Goal: Task Accomplishment & Management: Complete application form

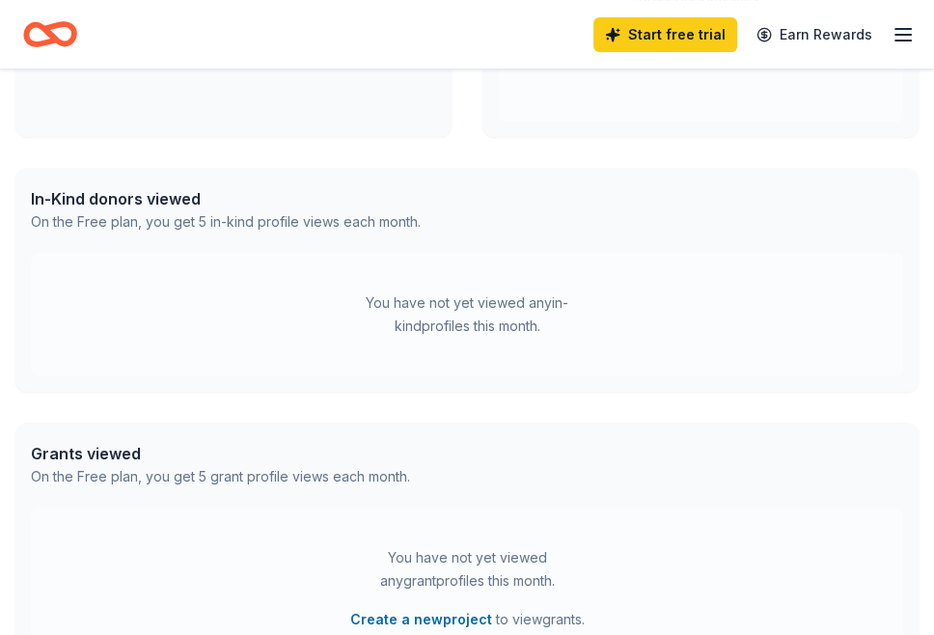
scroll to position [511, 0]
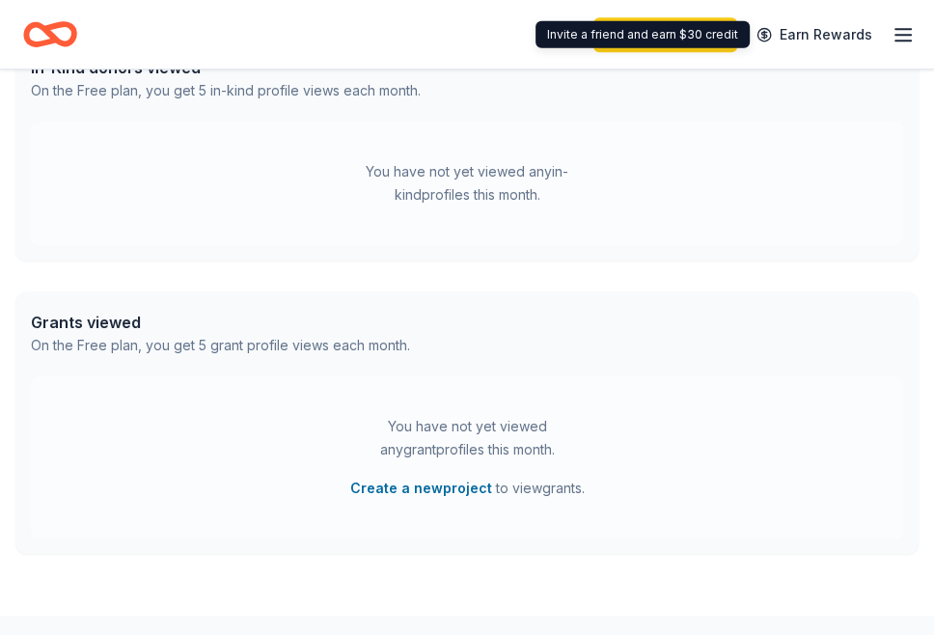
click at [894, 43] on icon "button" at bounding box center [902, 34] width 23 height 23
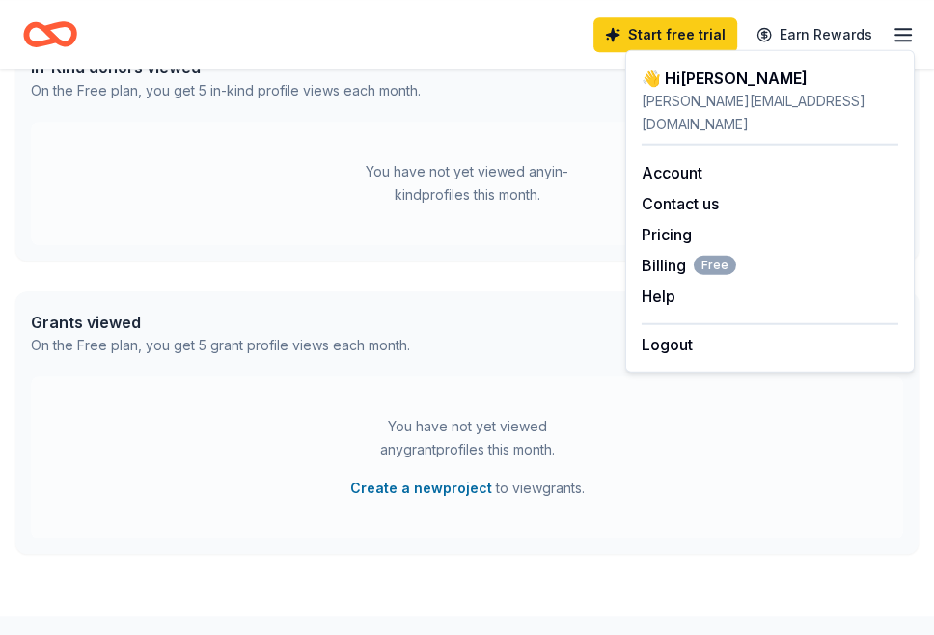
click at [397, 176] on div "You have not yet viewed any in-kind profiles this month." at bounding box center [466, 183] width 241 height 46
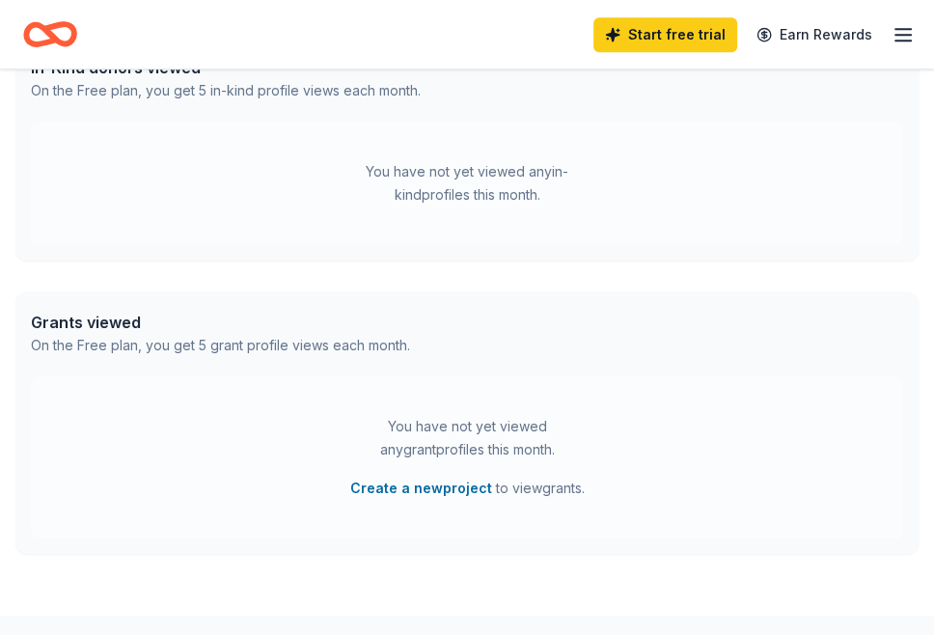
click at [54, 44] on icon "Home" at bounding box center [50, 34] width 54 height 45
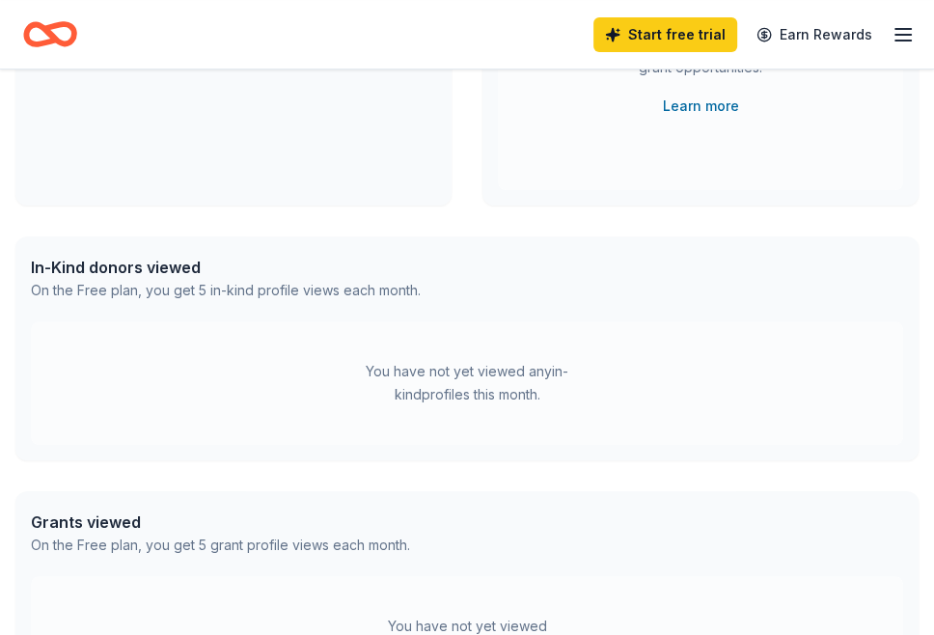
scroll to position [0, 0]
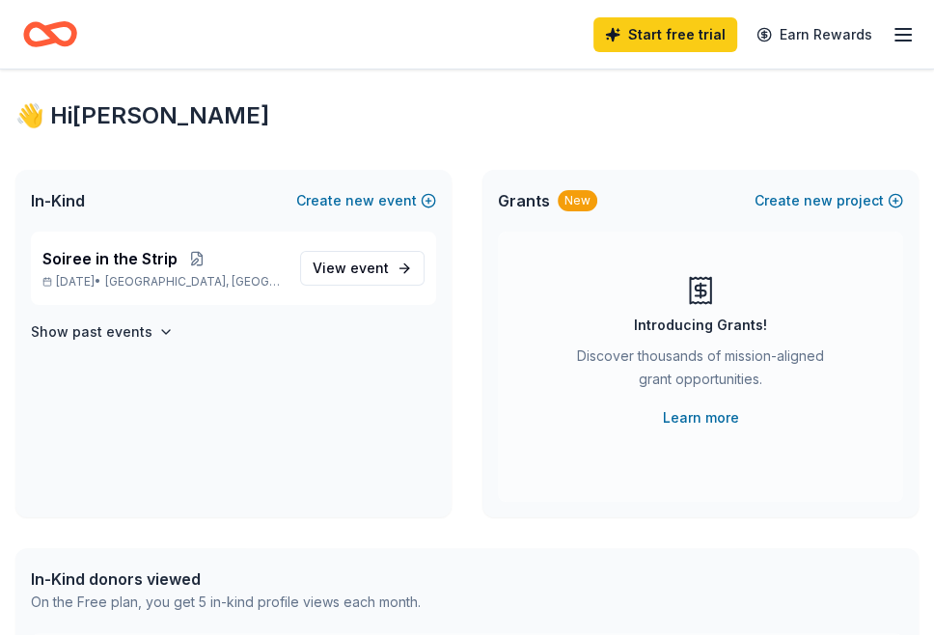
click at [74, 38] on icon "Home" at bounding box center [59, 33] width 30 height 19
click at [903, 27] on icon "button" at bounding box center [902, 34] width 23 height 23
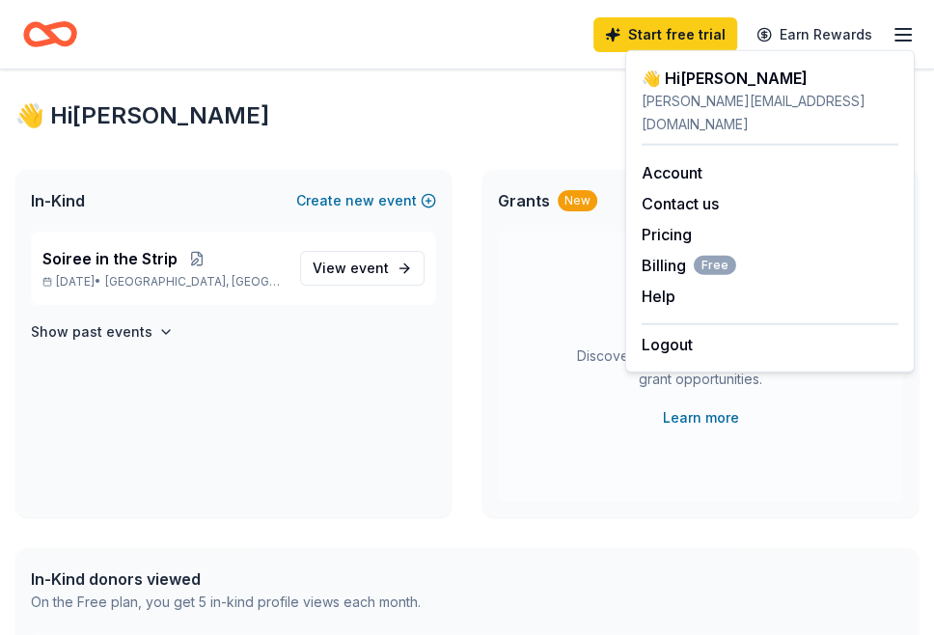
click at [531, 116] on div "👋 Hi Katie" at bounding box center [466, 115] width 903 height 31
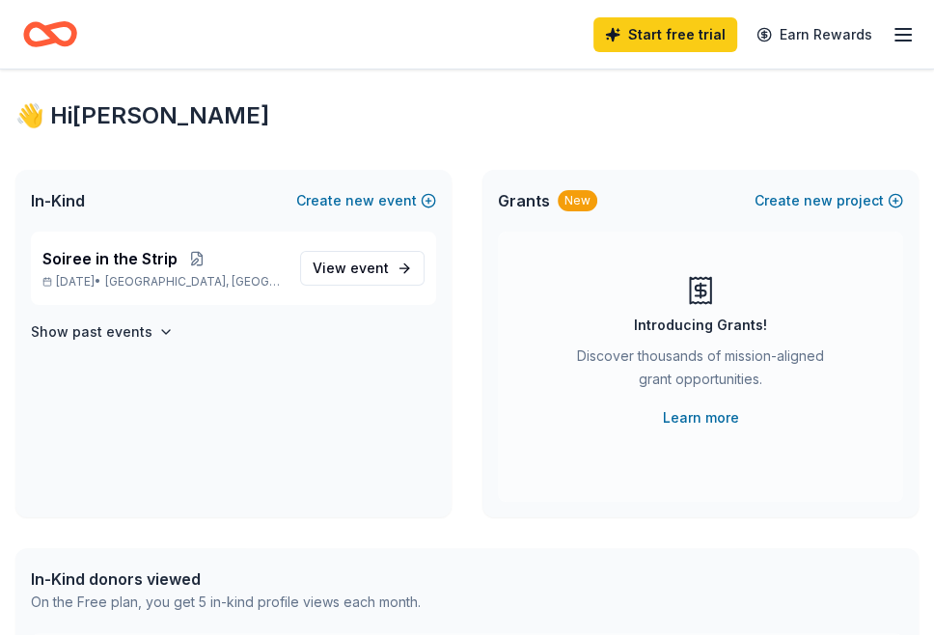
click at [735, 129] on div "👋 Hi Katie" at bounding box center [466, 115] width 903 height 31
click at [897, 29] on line "button" at bounding box center [902, 29] width 15 height 0
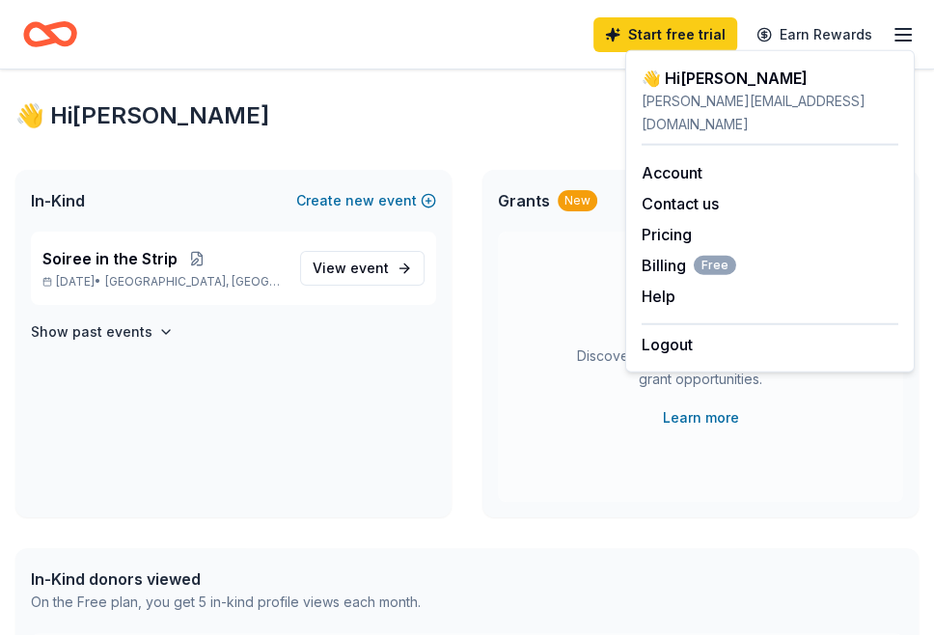
click at [468, 109] on div "👋 Hi Katie" at bounding box center [466, 115] width 903 height 31
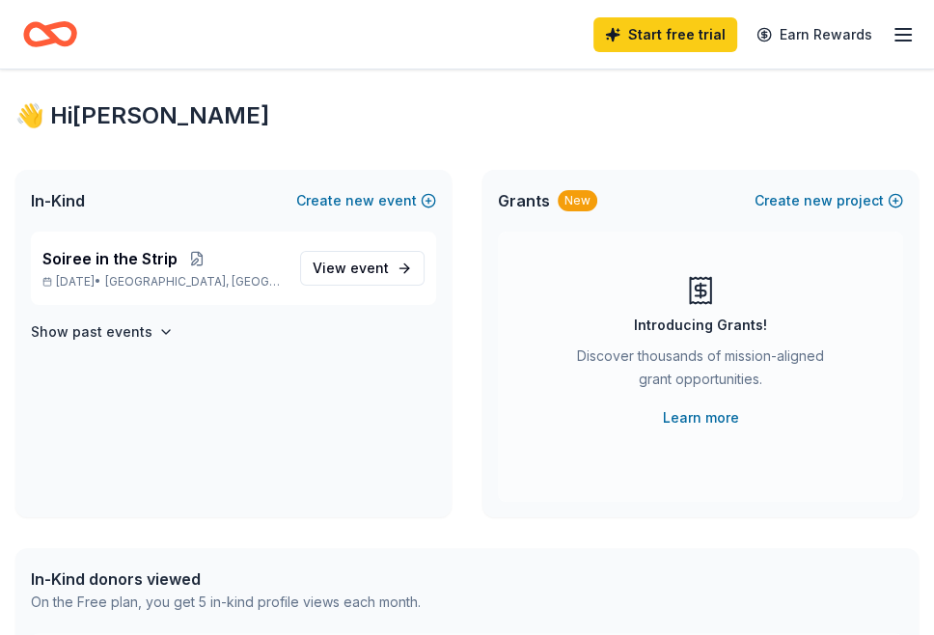
click at [898, 36] on icon "button" at bounding box center [902, 34] width 23 height 23
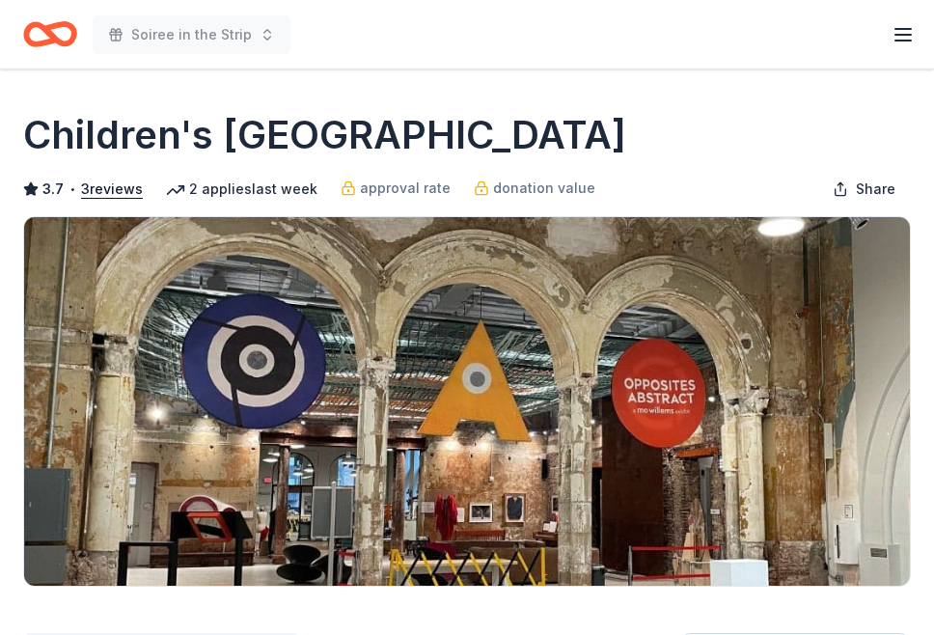
scroll to position [657, 0]
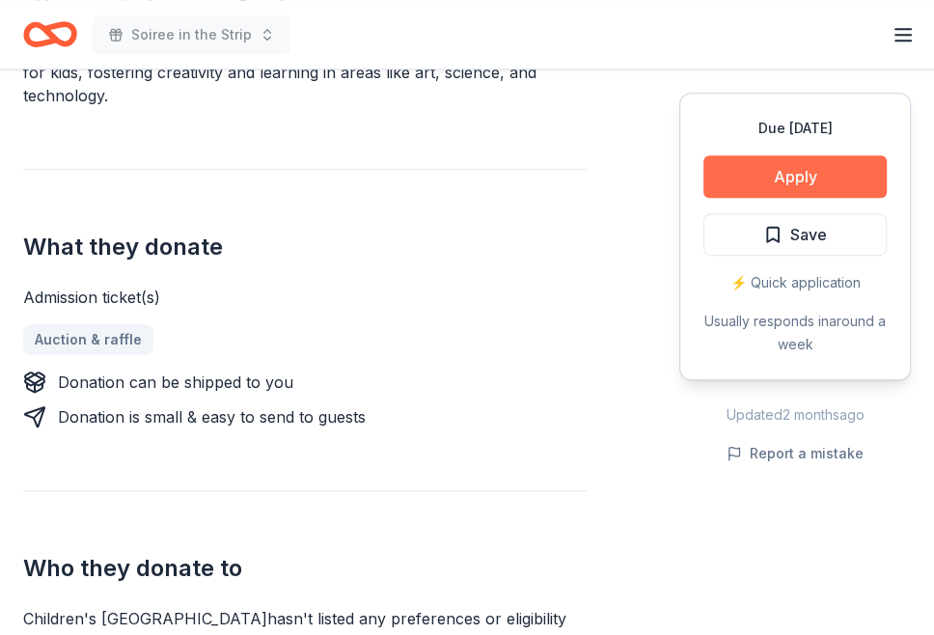
click at [733, 191] on button "Apply" at bounding box center [794, 176] width 183 height 42
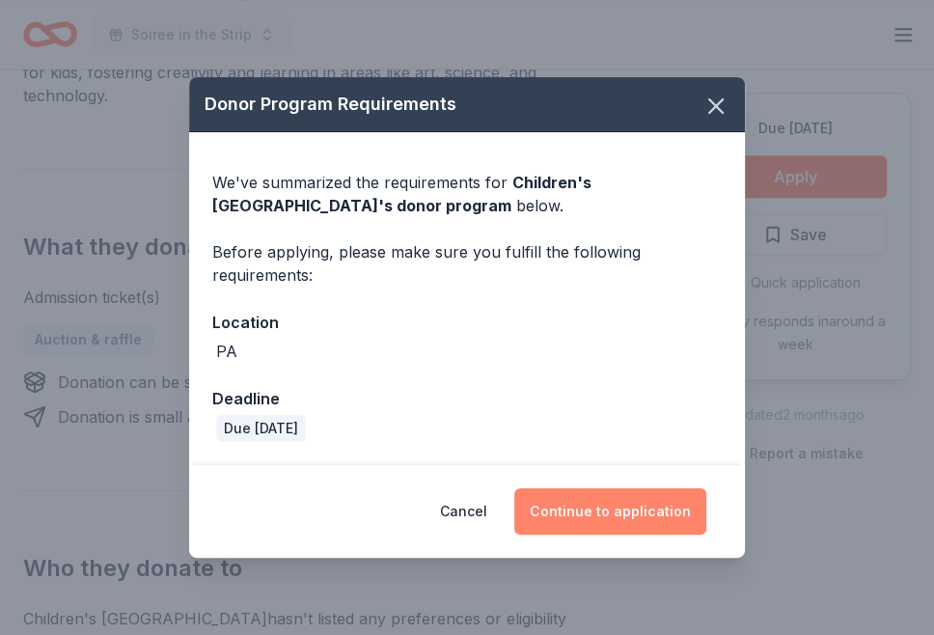
click at [623, 510] on button "Continue to application" at bounding box center [610, 511] width 192 height 46
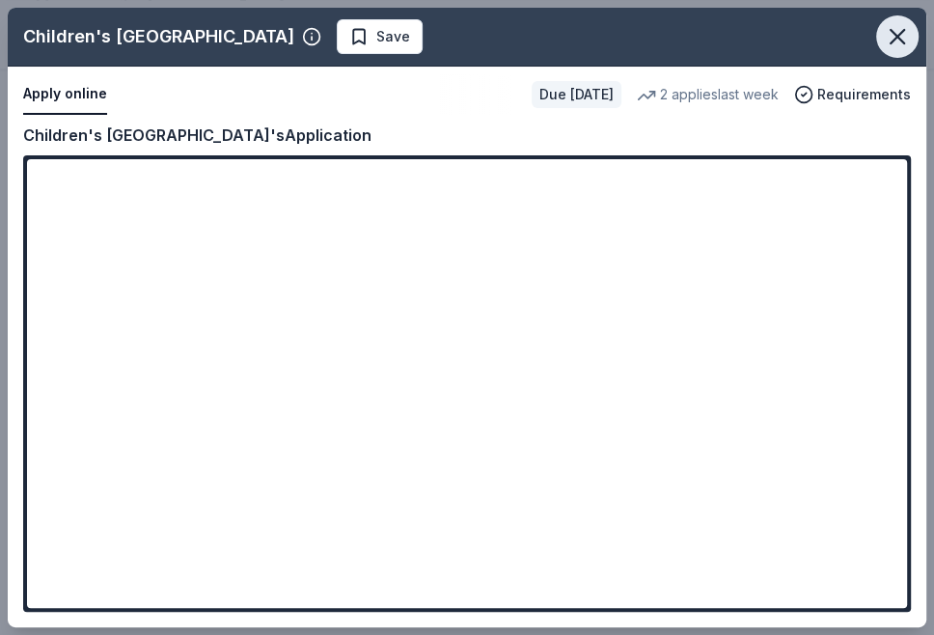
click at [899, 41] on icon "button" at bounding box center [896, 36] width 27 height 27
